Goal: Download file/media

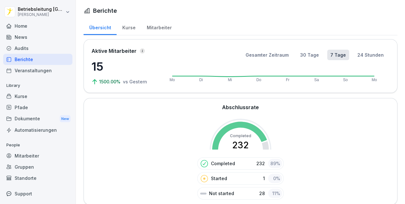
click at [24, 28] on div "Home" at bounding box center [37, 25] width 69 height 11
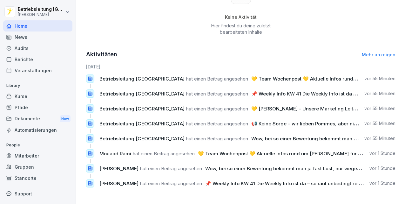
click at [23, 37] on div "News" at bounding box center [37, 36] width 69 height 11
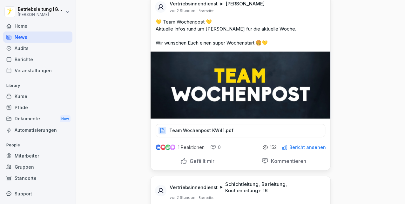
scroll to position [42, 0]
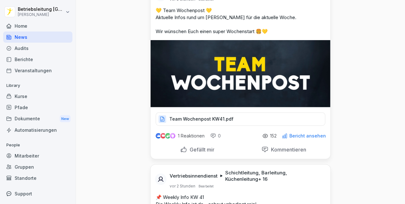
click at [206, 118] on p "Team Wochenpost KW41.pdf" at bounding box center [201, 119] width 64 height 6
click at [203, 117] on p "Team Wochenpost KW41.pdf" at bounding box center [201, 119] width 64 height 6
